Goal: Information Seeking & Learning: Learn about a topic

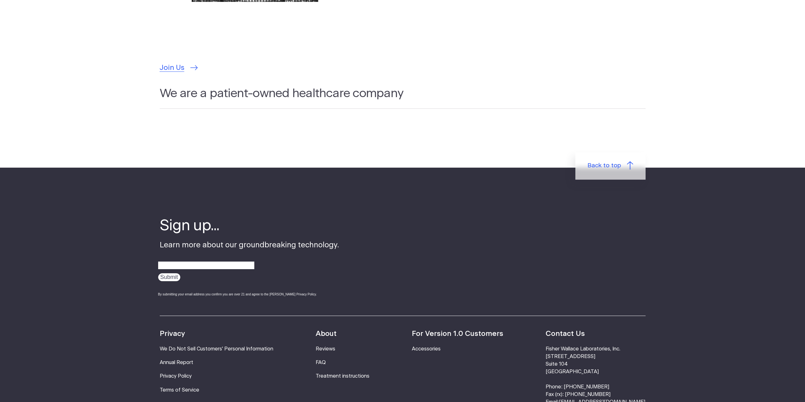
scroll to position [1962, 0]
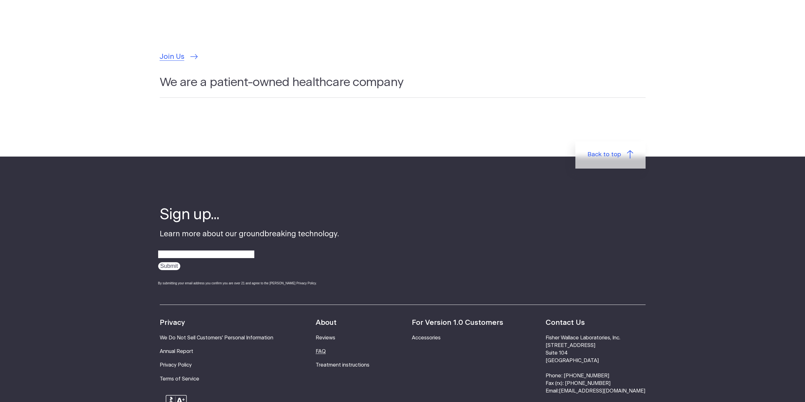
click at [324, 349] on link "FAQ" at bounding box center [321, 351] width 10 height 5
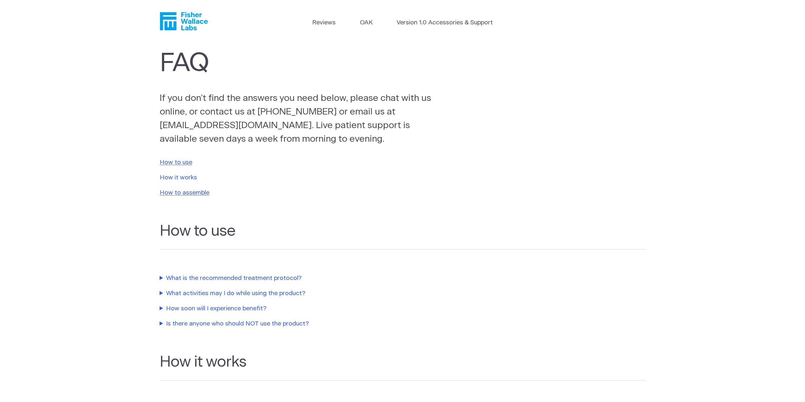
click at [185, 176] on link "How it works" at bounding box center [178, 178] width 37 height 6
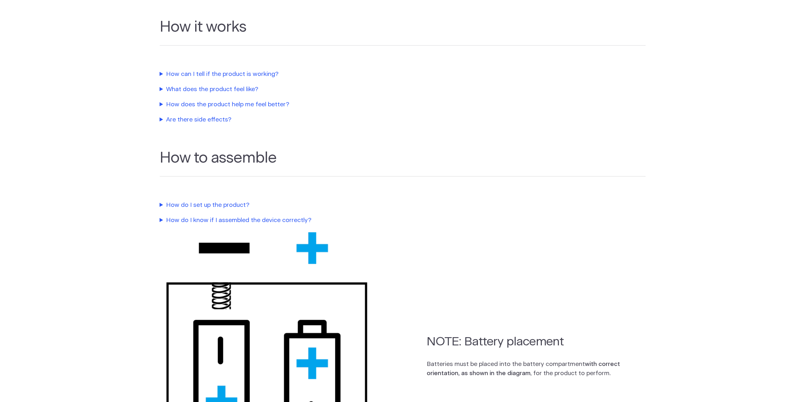
scroll to position [341, 0]
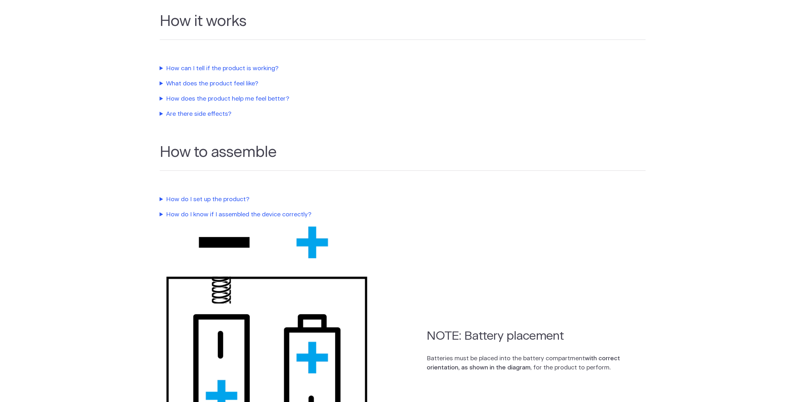
click at [252, 101] on summary "How does the product help me feel better?" at bounding box center [304, 99] width 288 height 9
